Goal: Task Accomplishment & Management: Manage account settings

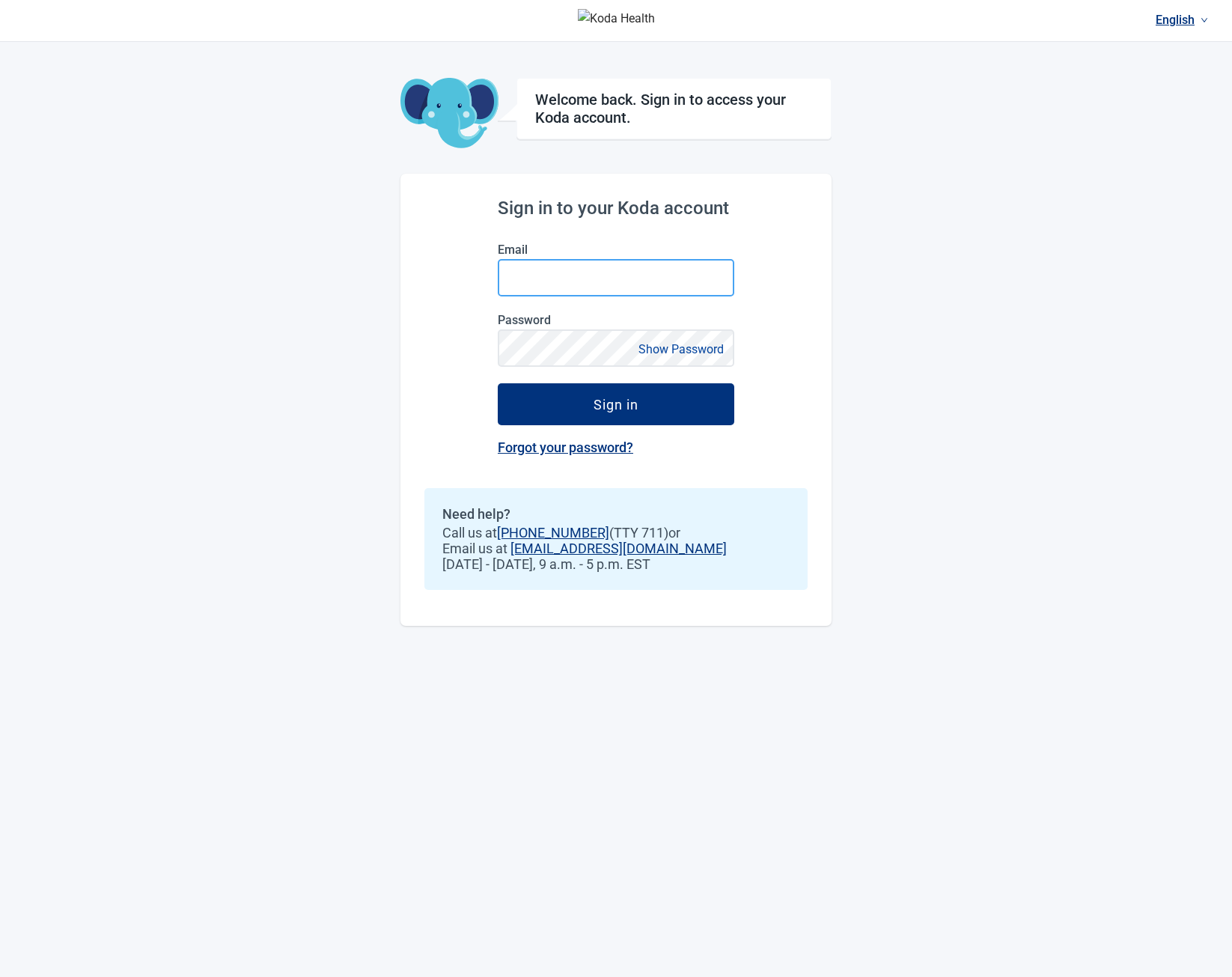
click at [592, 287] on input "Email" at bounding box center [616, 278] width 237 height 37
type input "**********"
click at [498, 383] on button "Sign in" at bounding box center [616, 404] width 237 height 42
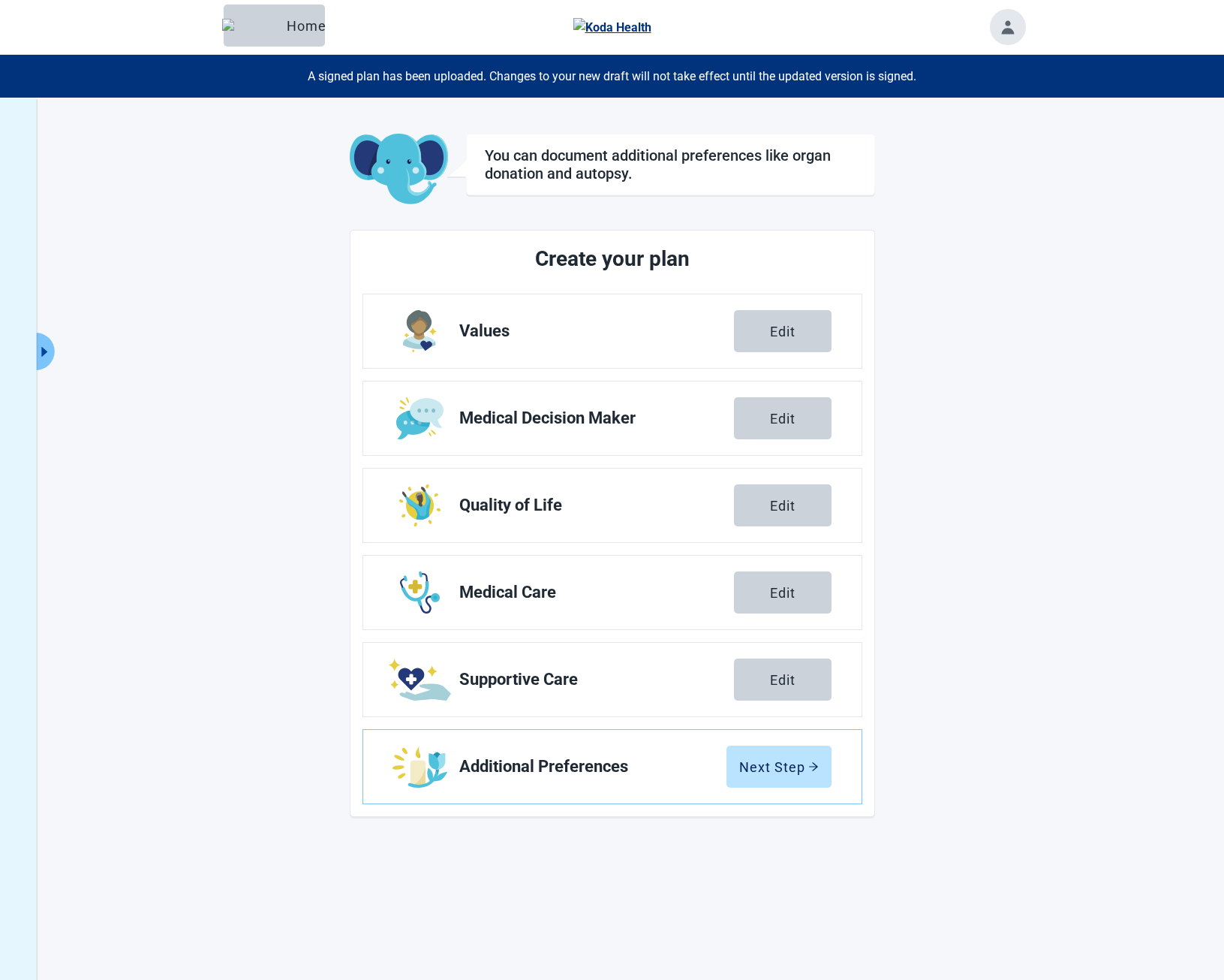
click at [227, 324] on main "You can document additional preferences like organ donation and autopsy. Create…" at bounding box center [612, 475] width 825 height 683
click at [319, 357] on main "You can document additional preferences like organ donation and autopsy. Create…" at bounding box center [612, 475] width 825 height 683
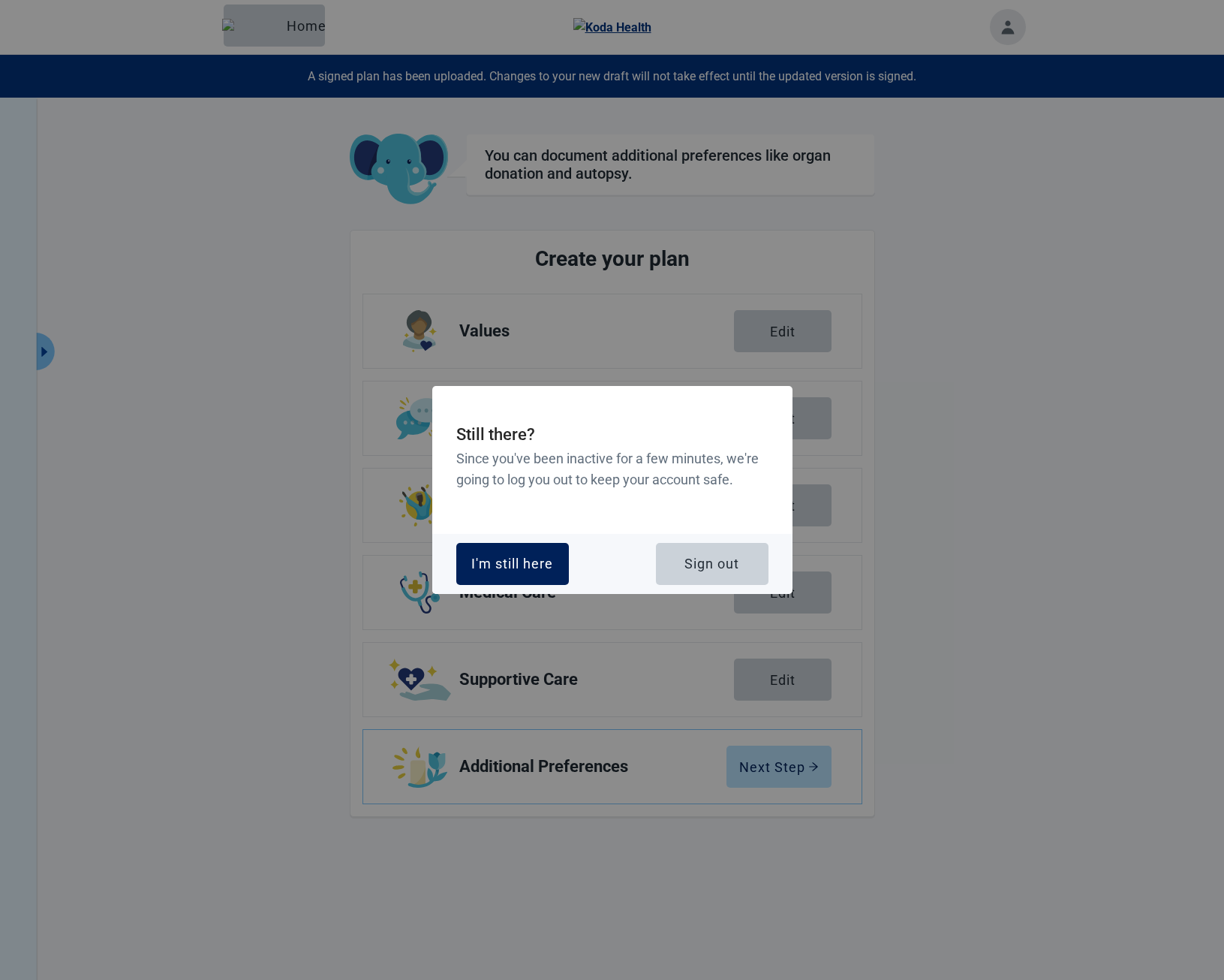
click at [513, 556] on div "I'm still here" at bounding box center [512, 563] width 82 height 15
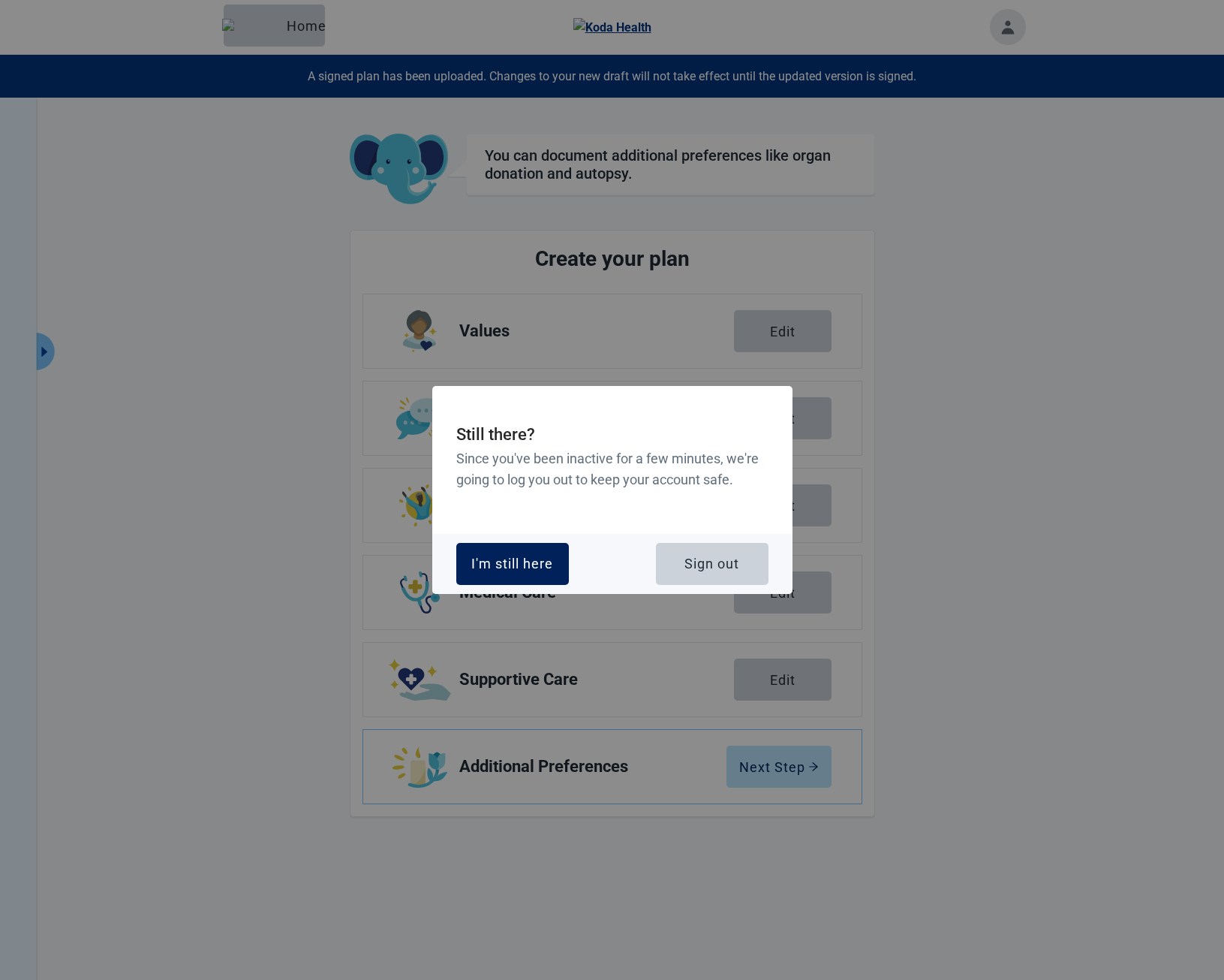
click at [513, 556] on div "I'm still here" at bounding box center [512, 563] width 82 height 15
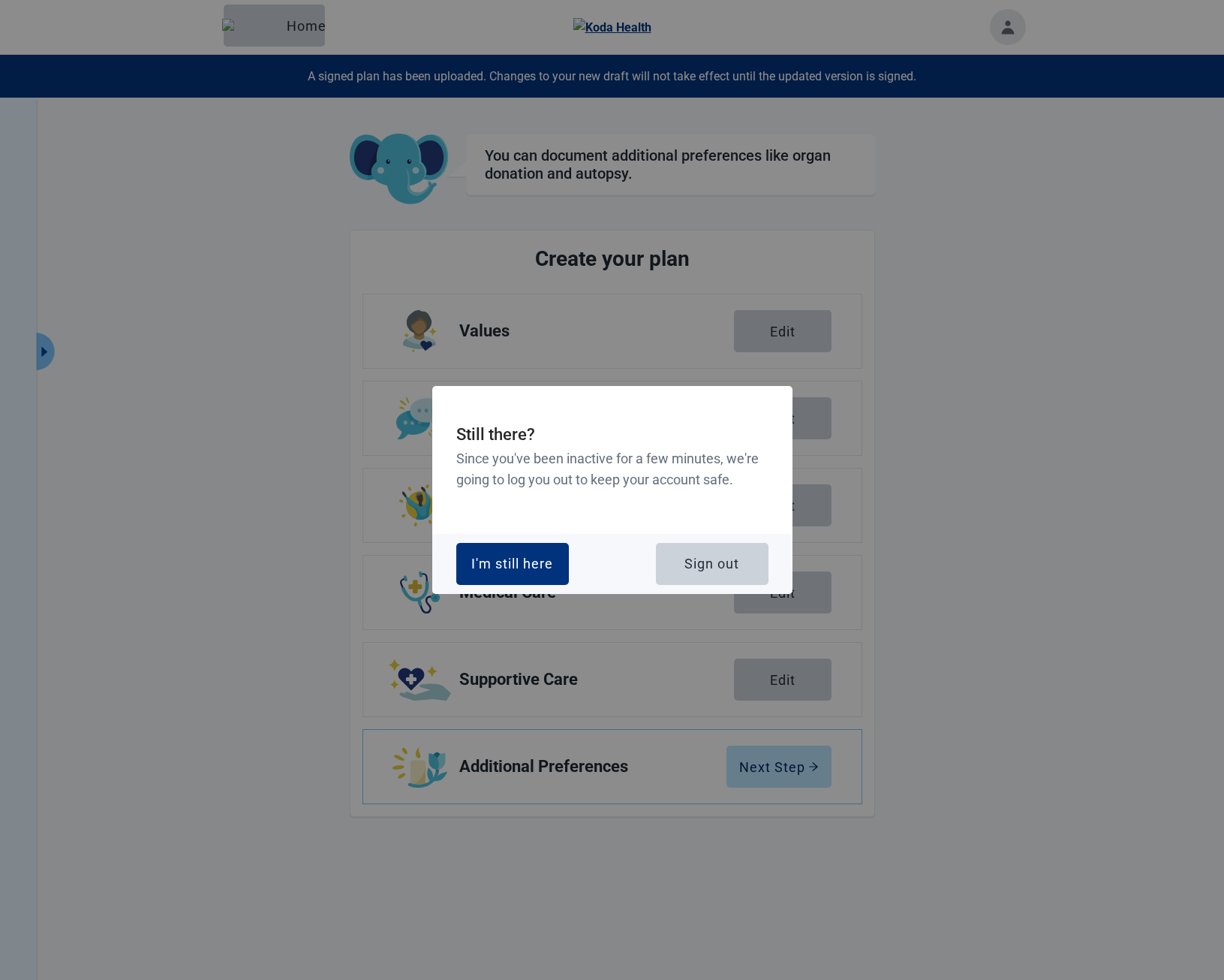
click at [513, 556] on div "I'm still here" at bounding box center [512, 563] width 82 height 15
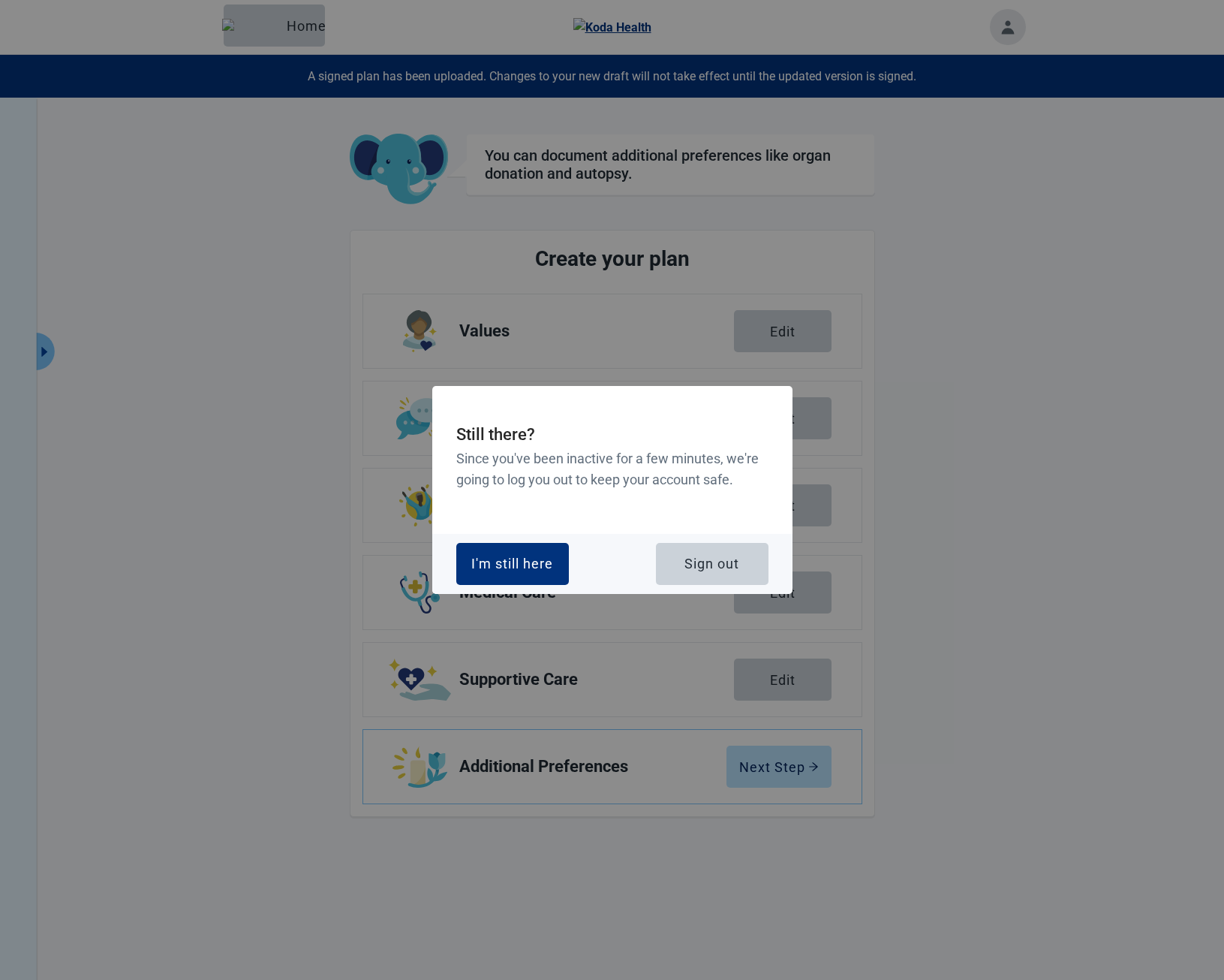
click at [513, 556] on div "I'm still here" at bounding box center [512, 563] width 82 height 15
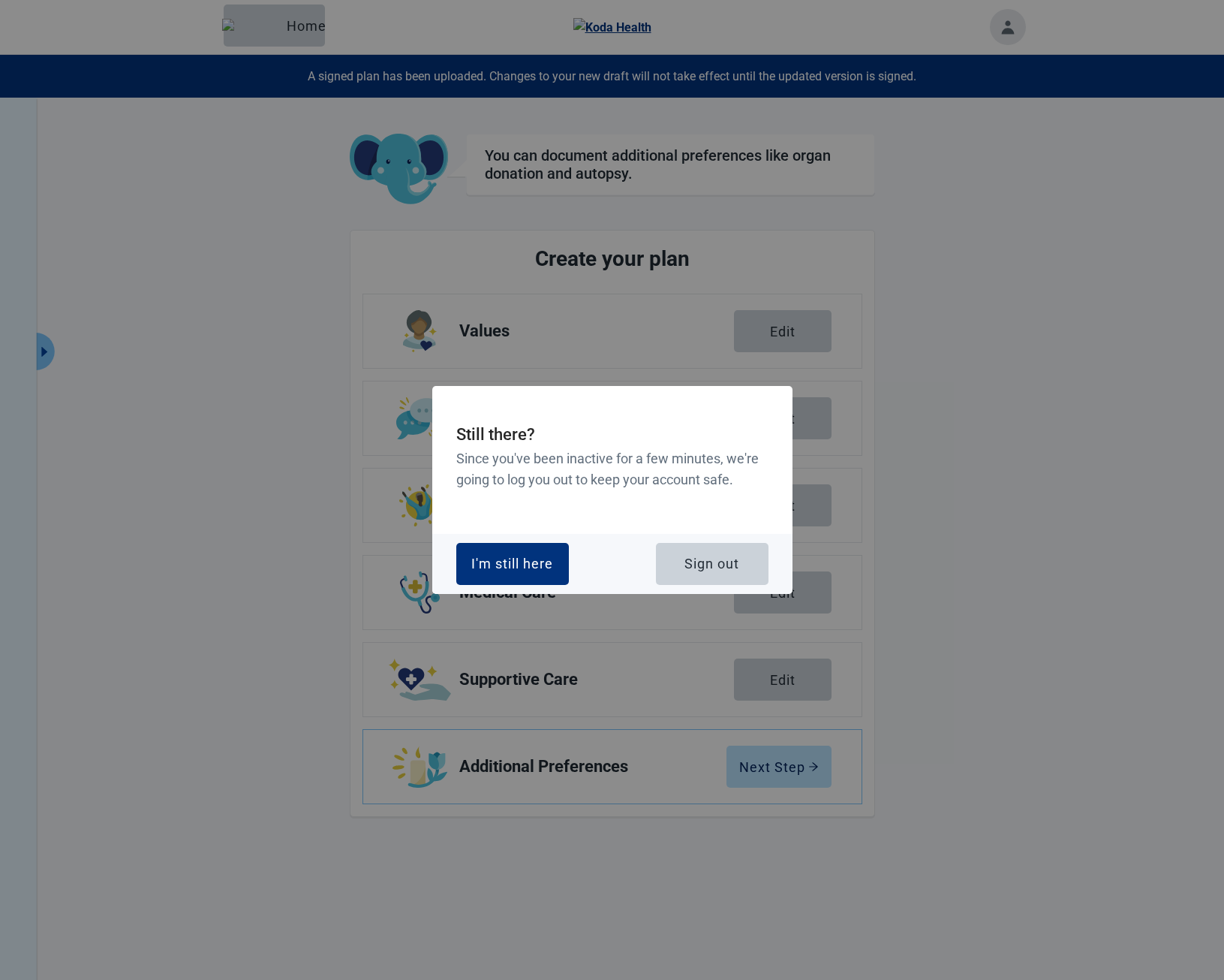
click at [513, 556] on div "I'm still here" at bounding box center [512, 563] width 82 height 15
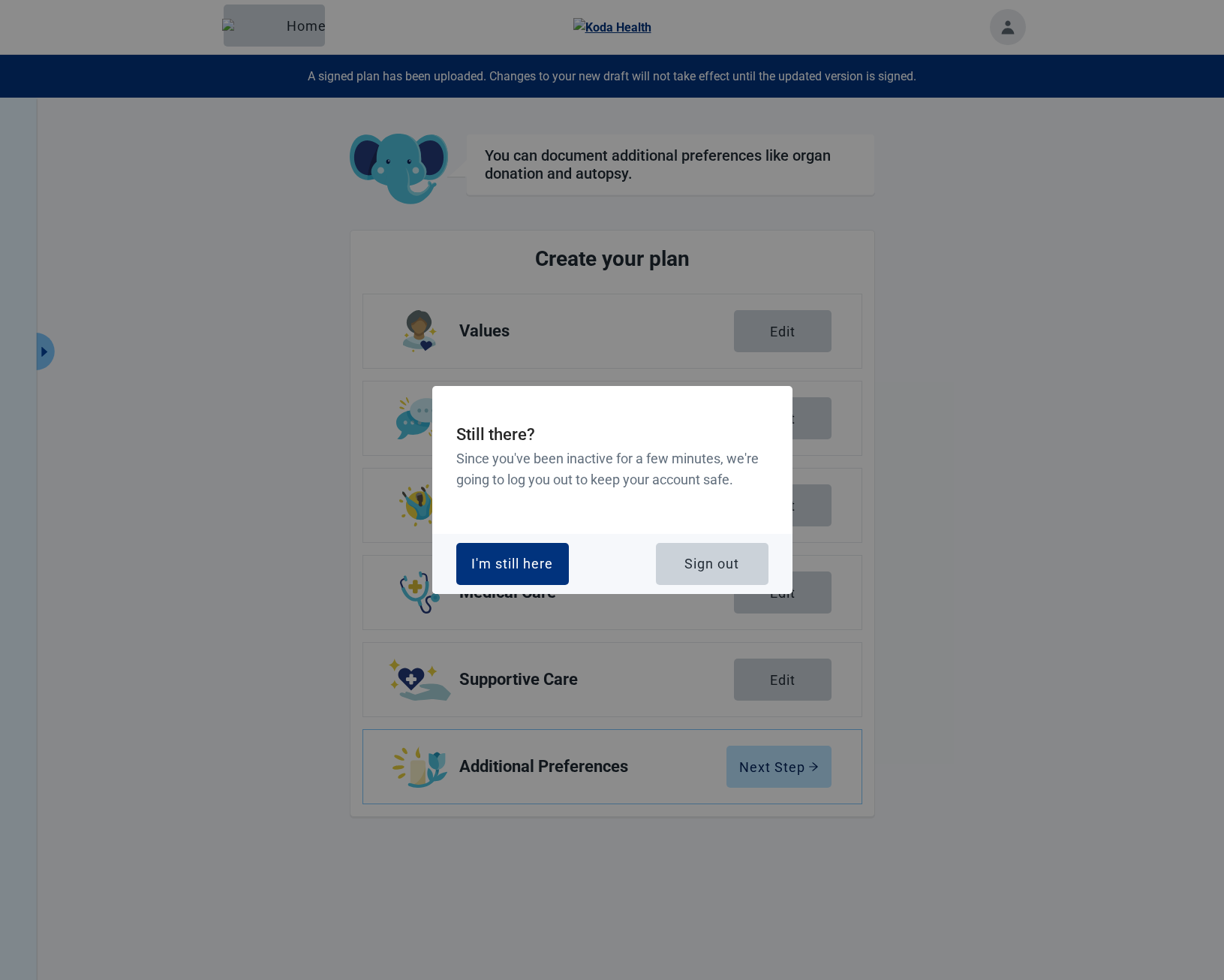
click at [513, 556] on div "I'm still here" at bounding box center [512, 563] width 82 height 15
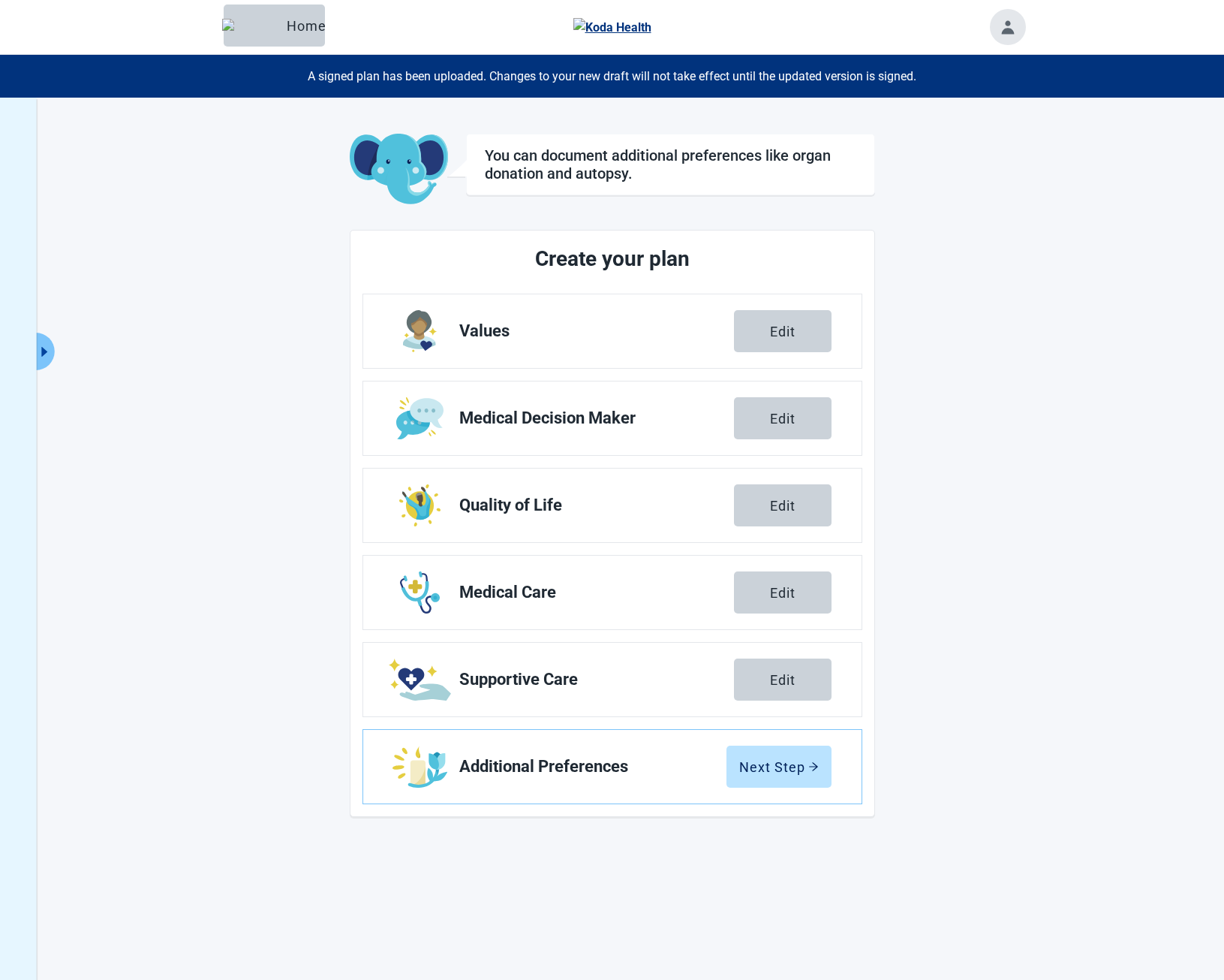
click at [109, 529] on div "You can document additional preferences like organ donation and autopsy. Create…" at bounding box center [612, 587] width 1224 height 980
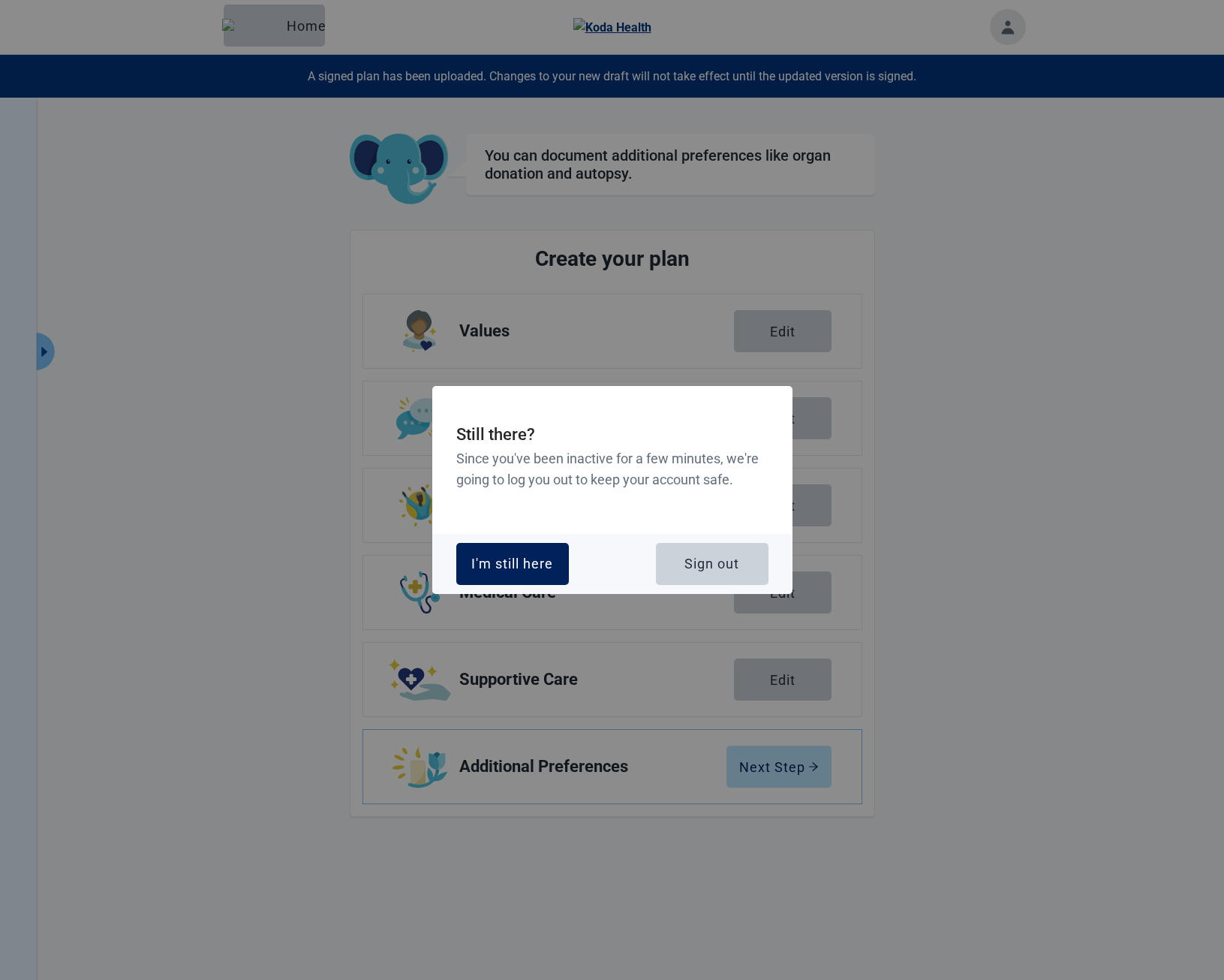
click at [558, 561] on button "I'm still here" at bounding box center [512, 564] width 113 height 42
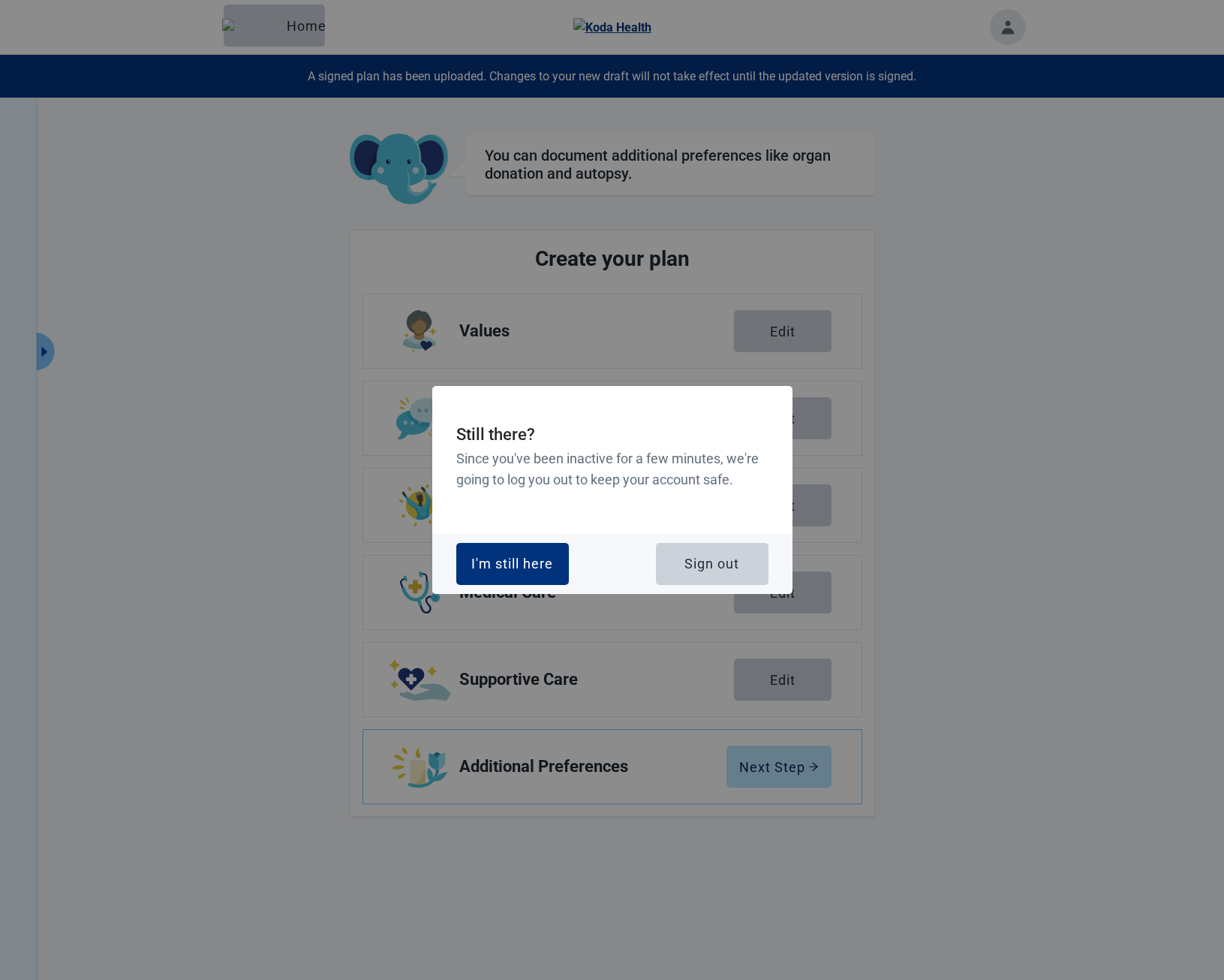
click at [558, 561] on button "I'm still here" at bounding box center [512, 564] width 113 height 42
click at [536, 548] on button "I'm still here" at bounding box center [512, 564] width 113 height 42
click at [543, 564] on div "I'm still here" at bounding box center [512, 563] width 82 height 15
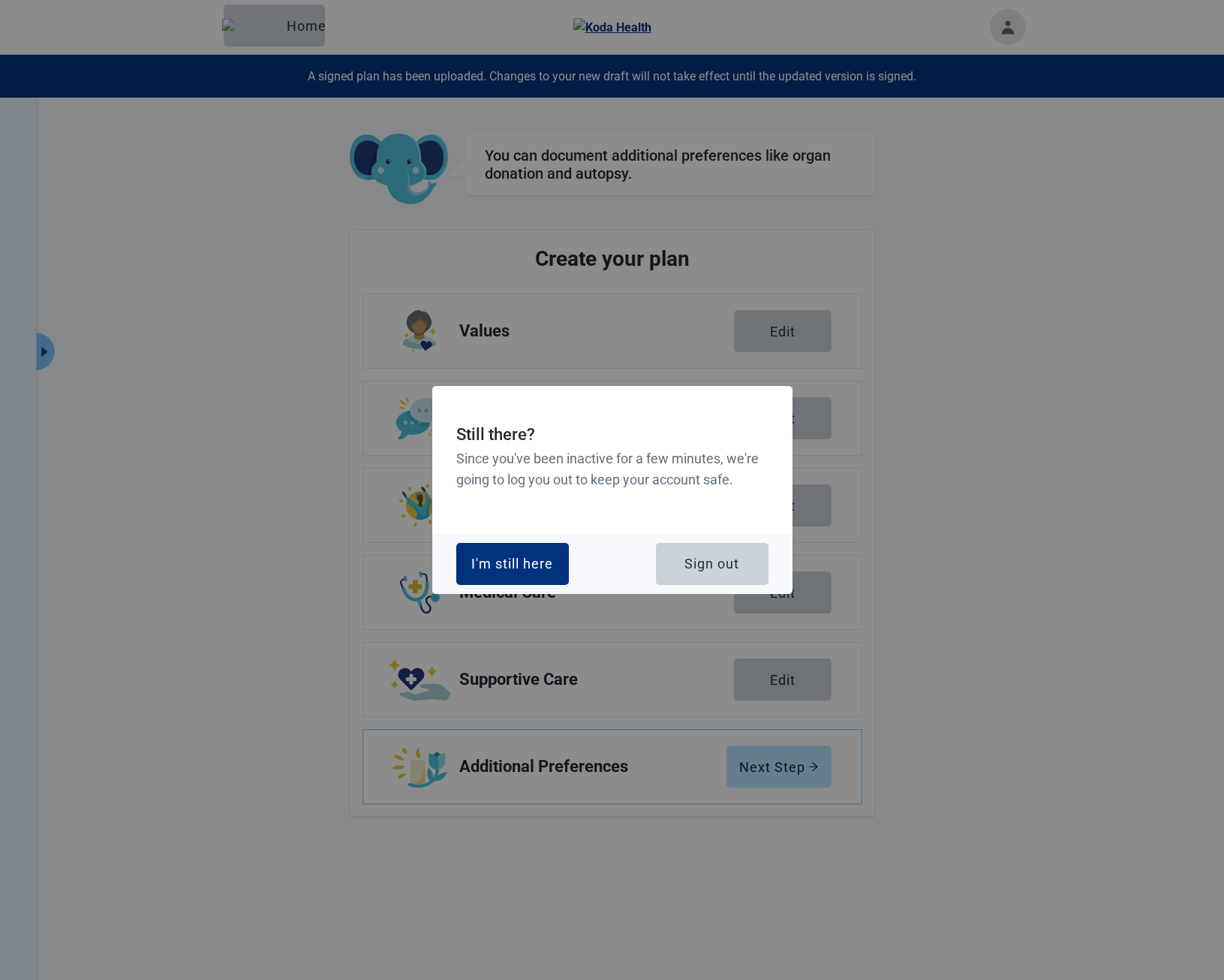
click at [543, 564] on div "I'm still here" at bounding box center [512, 563] width 82 height 15
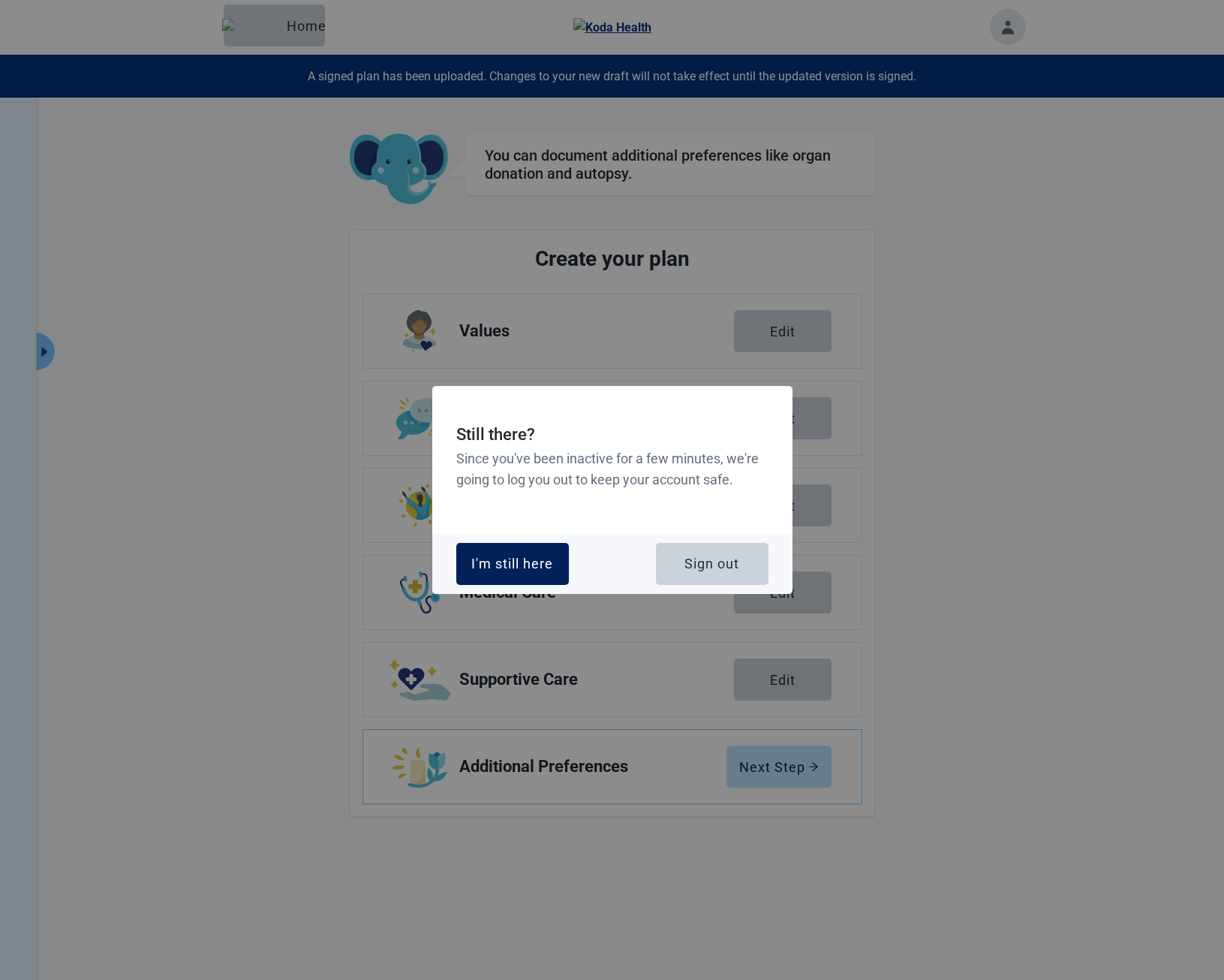
click at [537, 557] on div "I'm still here" at bounding box center [512, 563] width 82 height 15
click at [503, 558] on div "I'm still here" at bounding box center [512, 563] width 82 height 15
click at [524, 568] on div "I'm still here" at bounding box center [512, 563] width 82 height 15
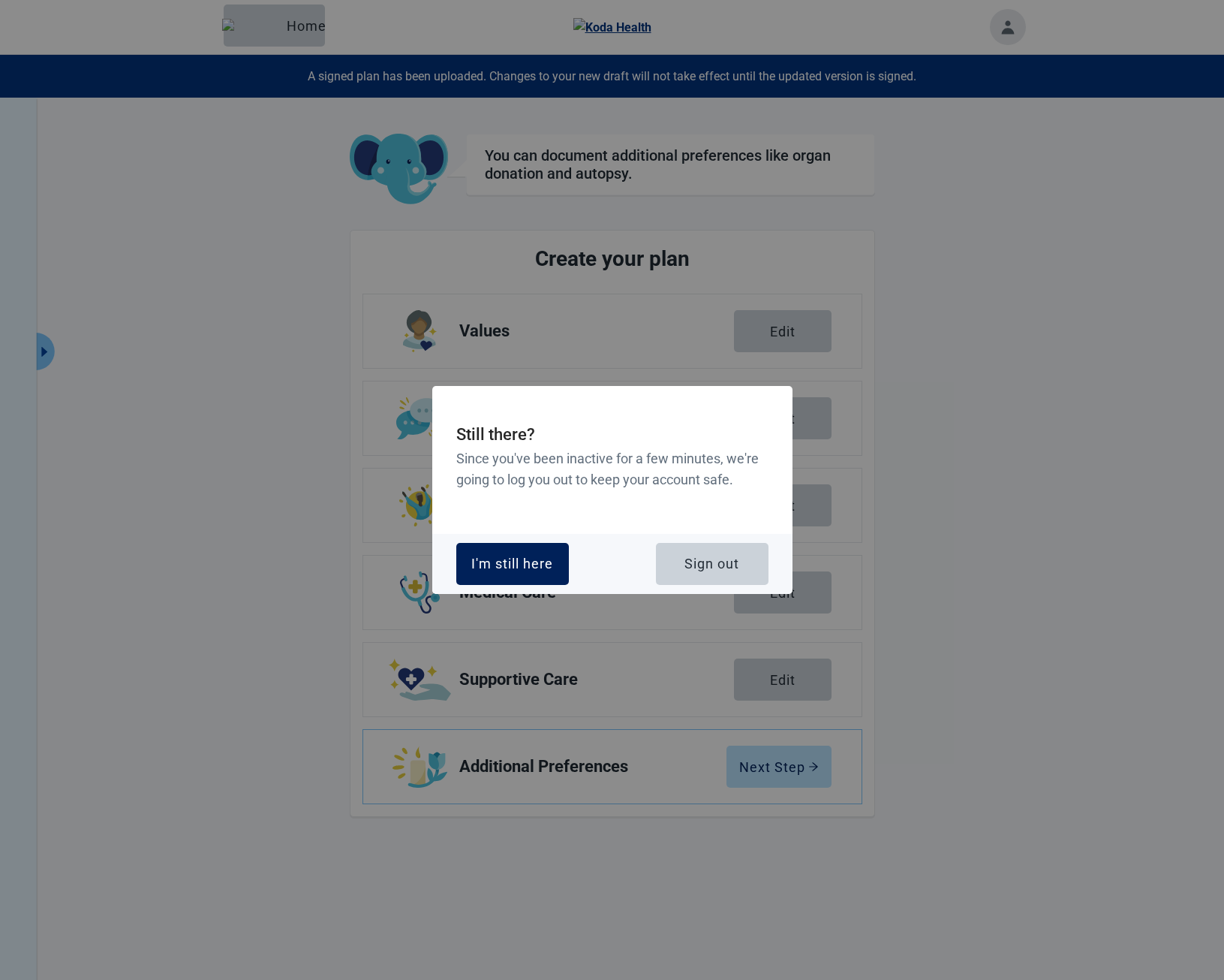
click at [490, 565] on div "I'm still here" at bounding box center [512, 563] width 82 height 15
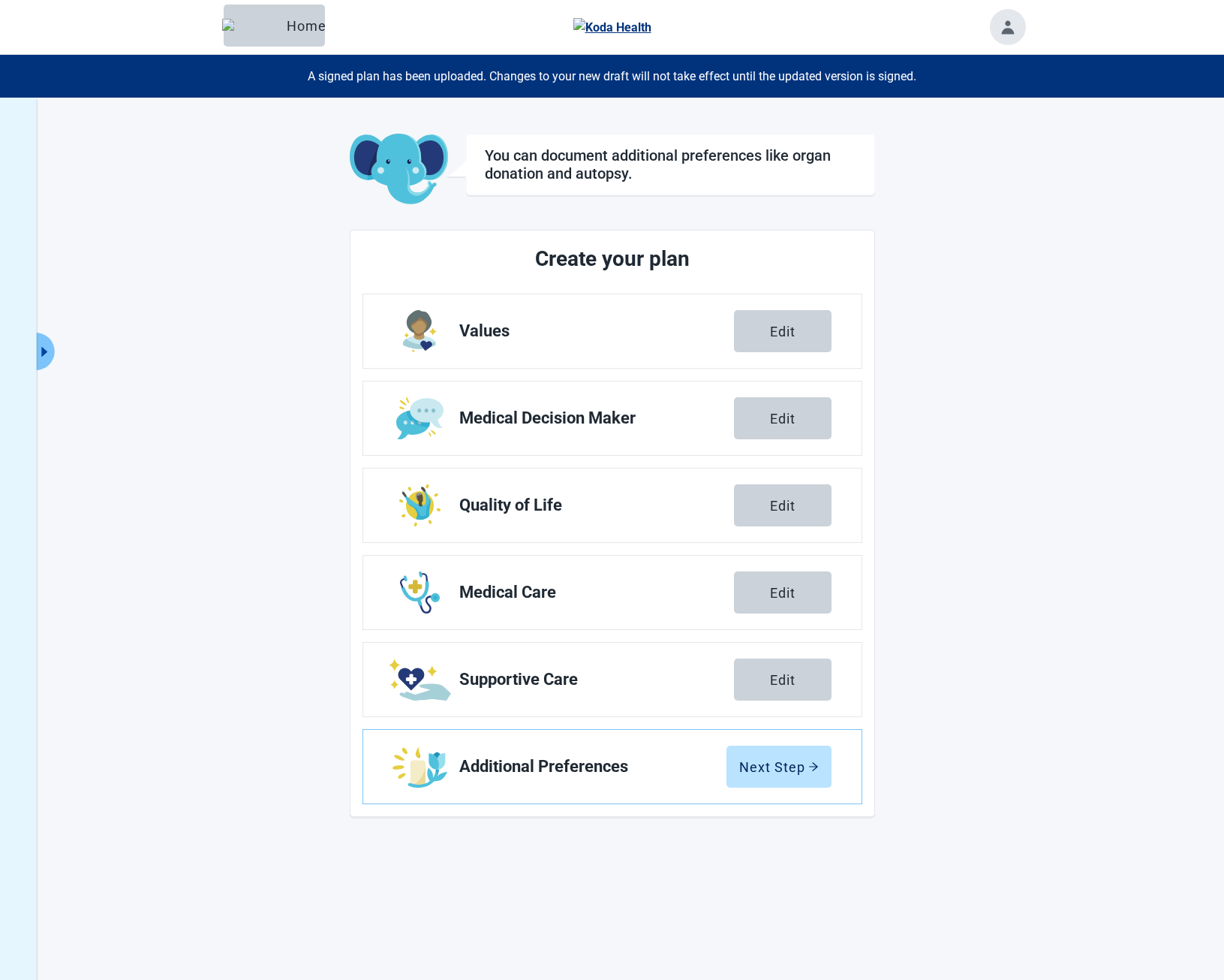
click at [546, 545] on ul "Values Edit Medical Decision Maker Edit Quality of Life Edit Medical Care Edit …" at bounding box center [612, 548] width 500 height 511
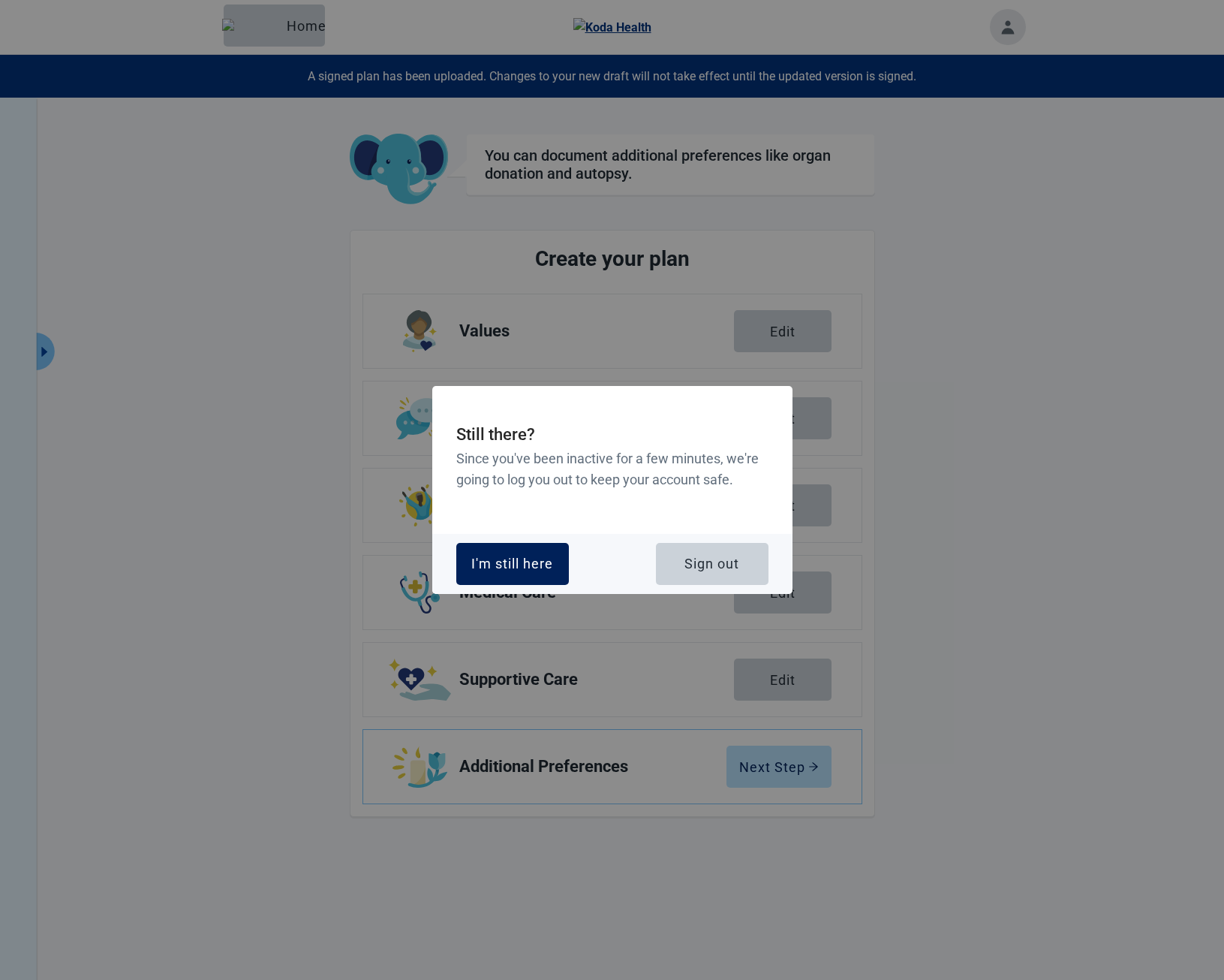
click at [518, 569] on div "I'm still here" at bounding box center [512, 563] width 82 height 15
click at [477, 561] on div "I'm still here" at bounding box center [512, 563] width 82 height 15
click at [478, 565] on div "I'm still here" at bounding box center [512, 563] width 82 height 15
